Goal: Transaction & Acquisition: Purchase product/service

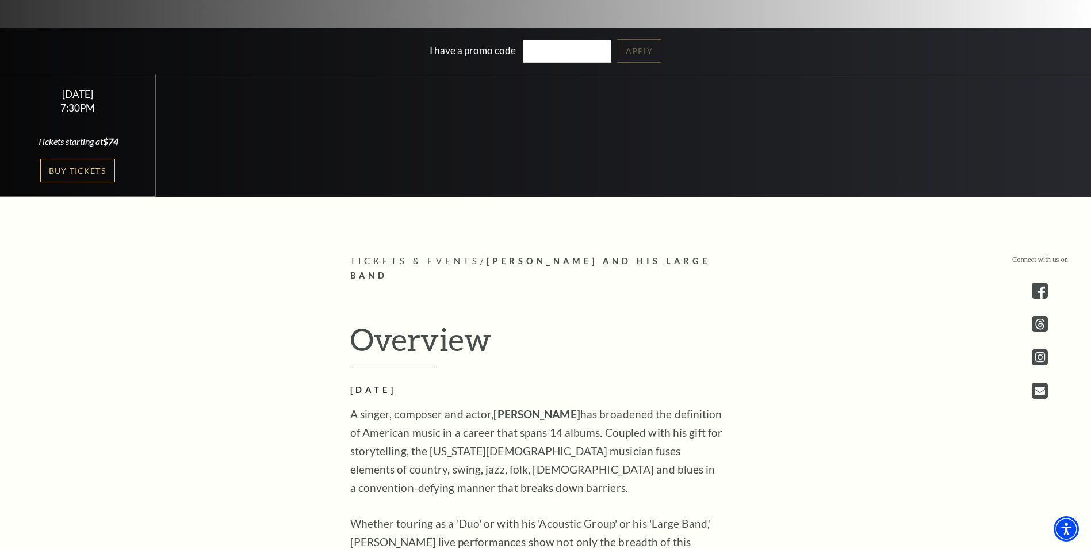
scroll to position [403, 0]
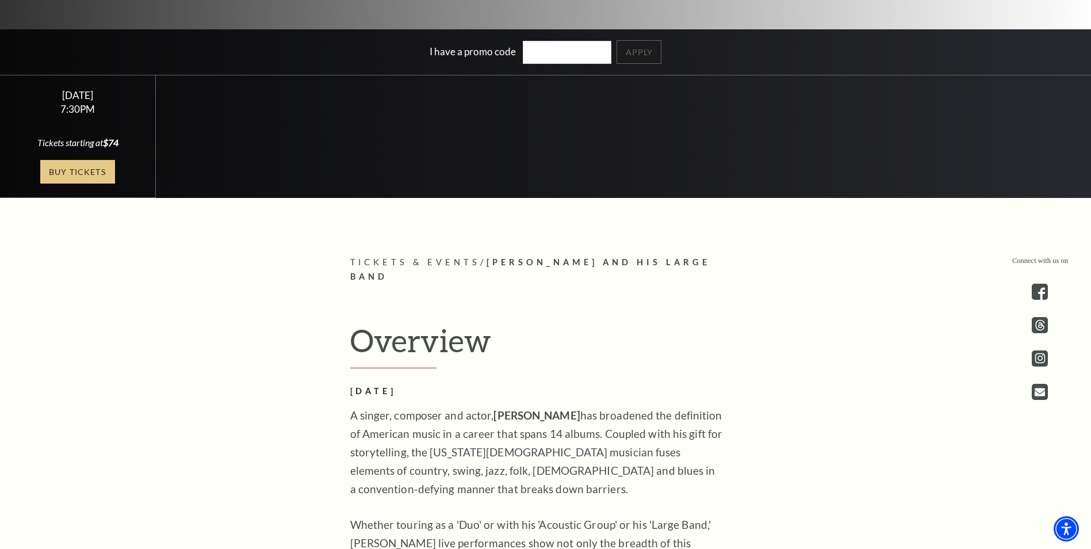
click at [68, 169] on link "Buy Tickets" at bounding box center [77, 172] width 75 height 24
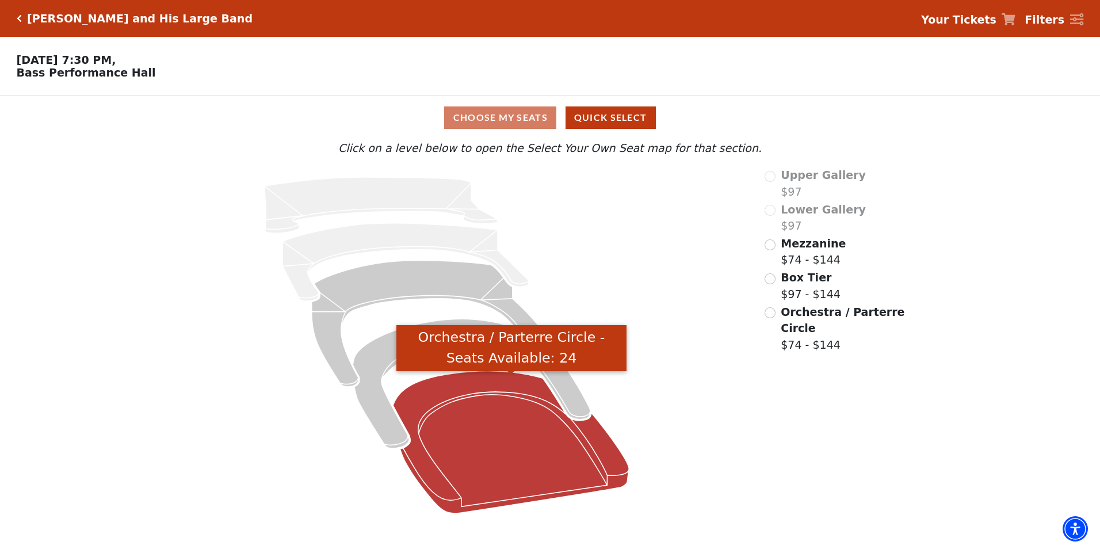
click at [491, 453] on icon "Orchestra / Parterre Circle - Seats Available: 24" at bounding box center [511, 442] width 236 height 142
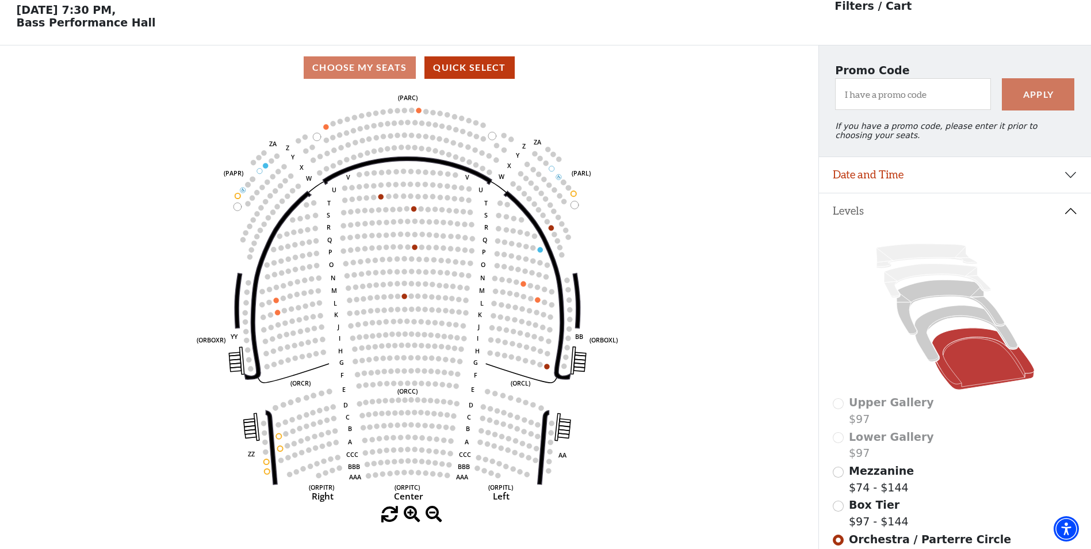
scroll to position [54, 0]
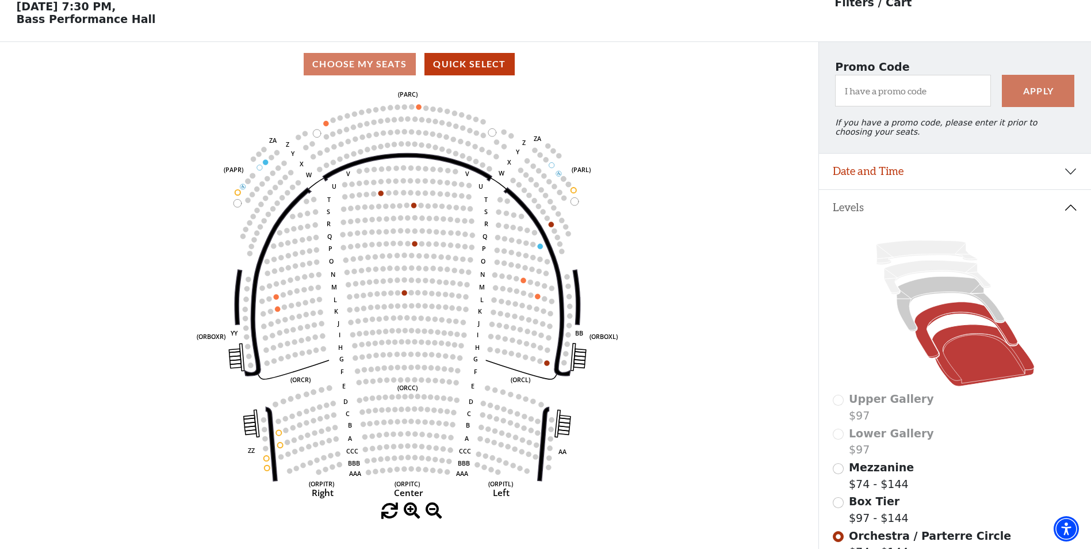
click at [928, 324] on icon at bounding box center [966, 330] width 103 height 56
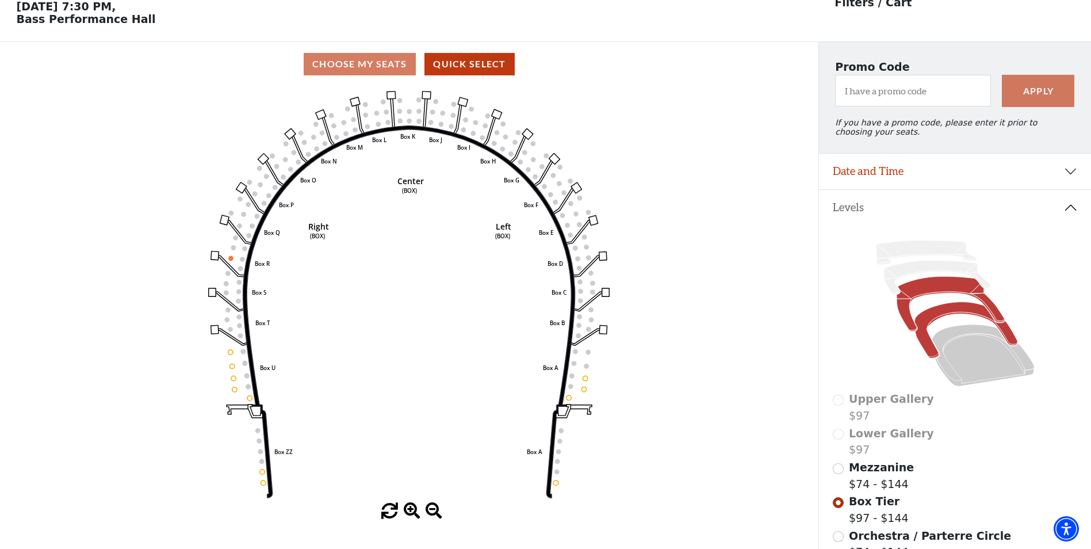
click at [926, 296] on icon at bounding box center [951, 304] width 108 height 55
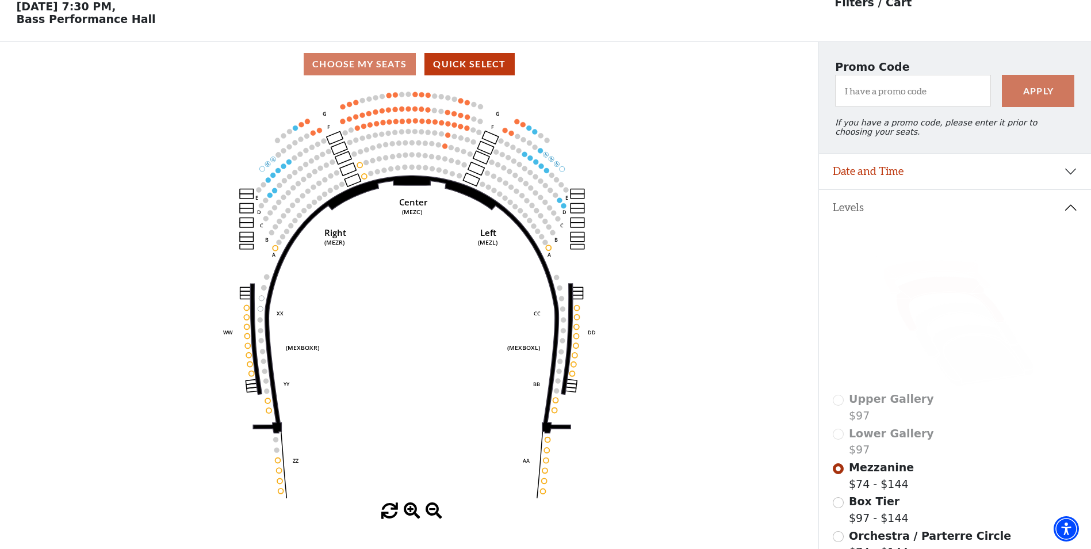
click at [922, 277] on icon at bounding box center [937, 278] width 107 height 34
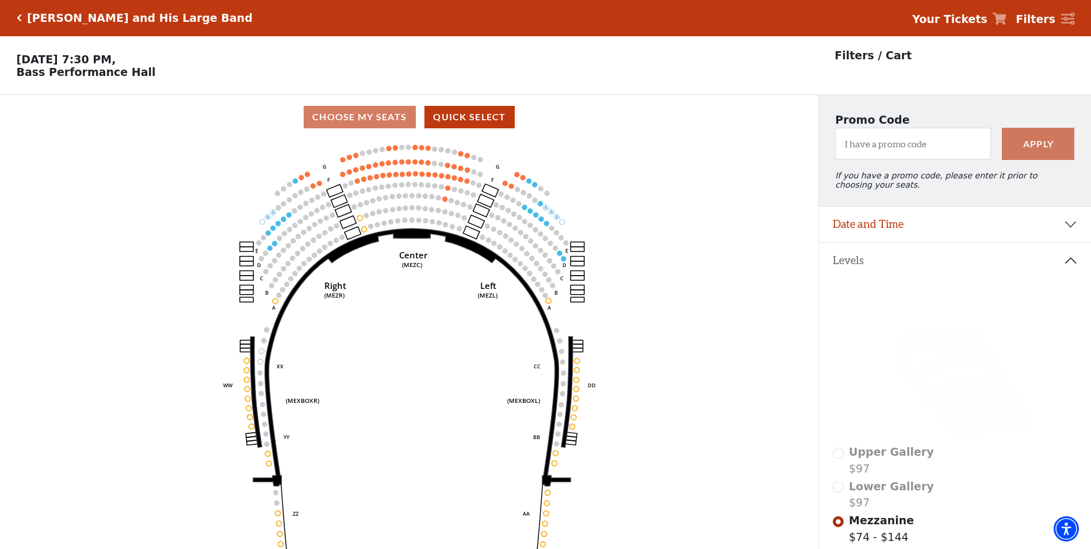
scroll to position [0, 0]
